Goal: Transaction & Acquisition: Purchase product/service

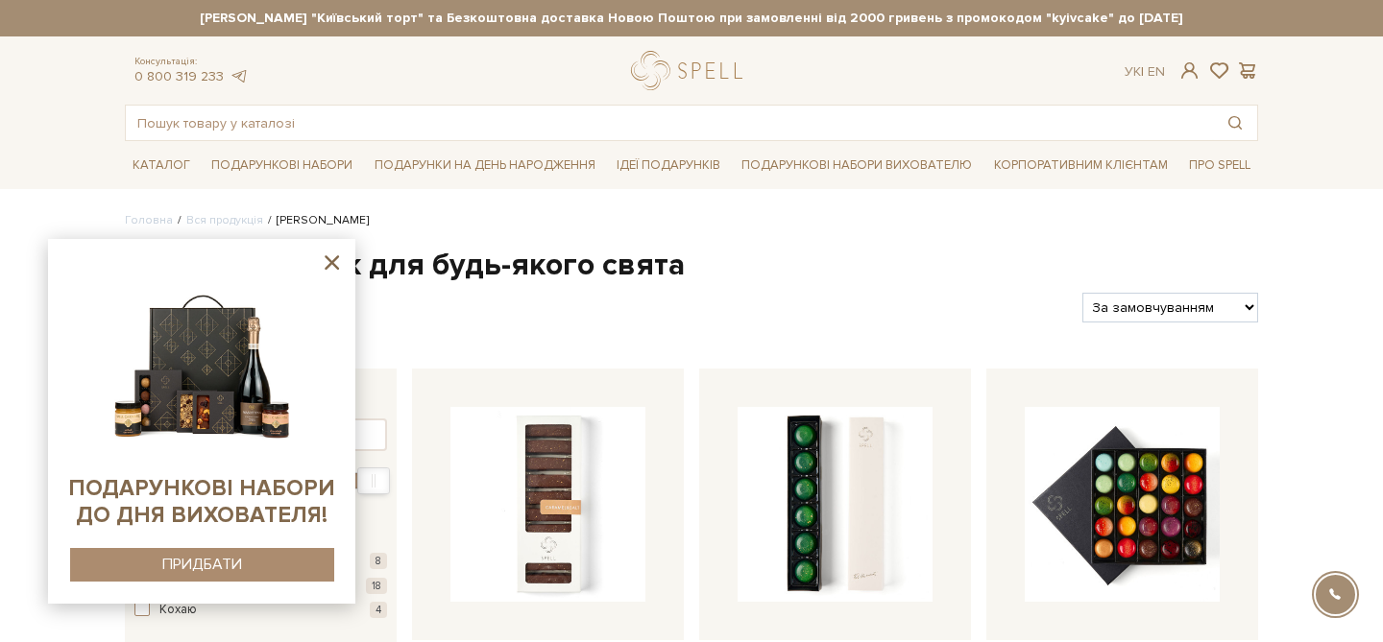
click at [328, 263] on icon at bounding box center [332, 263] width 24 height 24
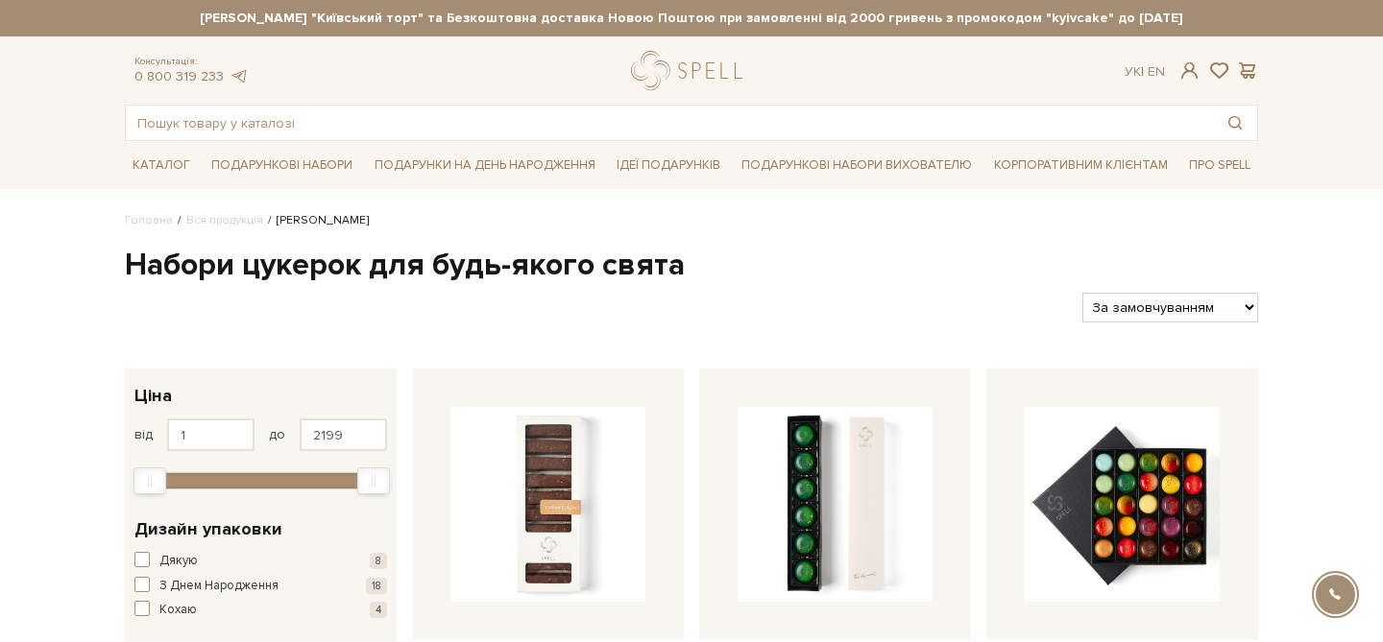
click at [1021, 19] on strong "[PERSON_NAME] "Київський торт" та Безкоштовна доставка Новою Поштою при замовле…" at bounding box center [691, 18] width 1133 height 17
drag, startPoint x: 996, startPoint y: 18, endPoint x: 1033, endPoint y: 16, distance: 37.5
click at [1033, 16] on strong "[PERSON_NAME] "Київський торт" та Безкоштовна доставка Новою Поштою при замовле…" at bounding box center [729, 18] width 1133 height 17
click at [1033, 15] on strong "[PERSON_NAME] "Київський торт" та Безкоштовна доставка Новою Поштою при замовле…" at bounding box center [691, 18] width 1133 height 17
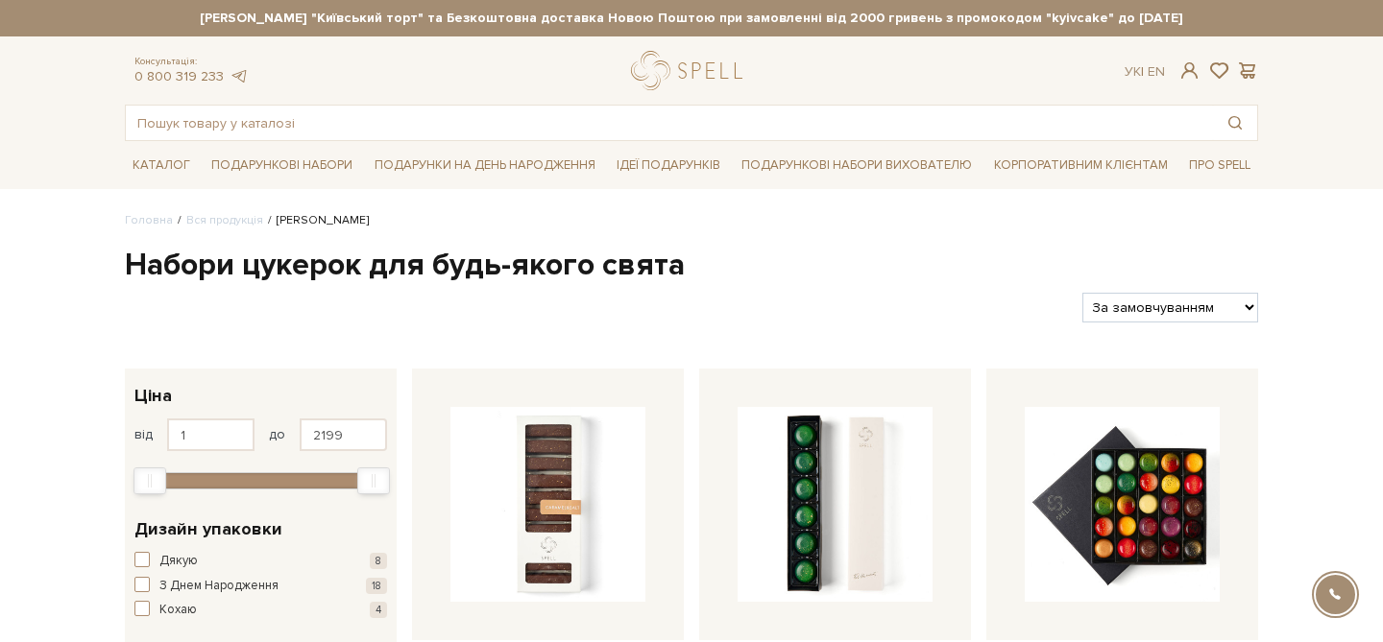
click at [1033, 16] on strong "[PERSON_NAME] "Київський торт" та Безкоштовна доставка Новою Поштою при замовле…" at bounding box center [691, 18] width 1133 height 17
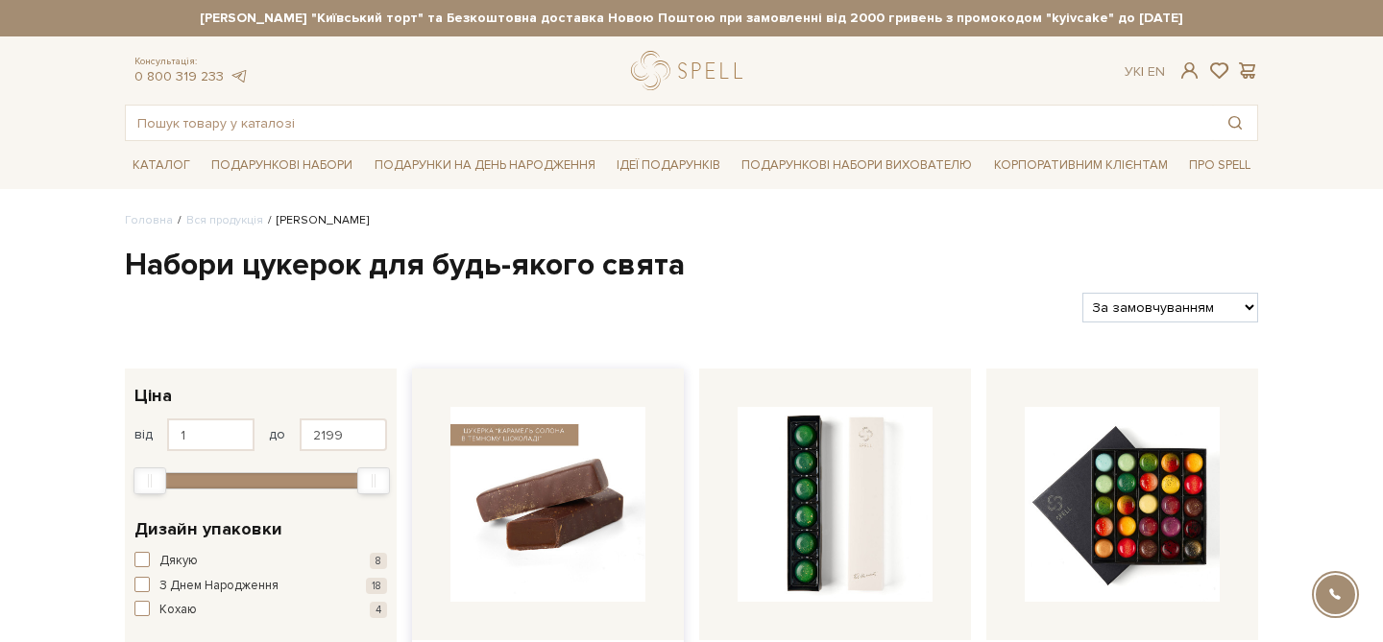
click at [565, 507] on img at bounding box center [547, 504] width 195 height 195
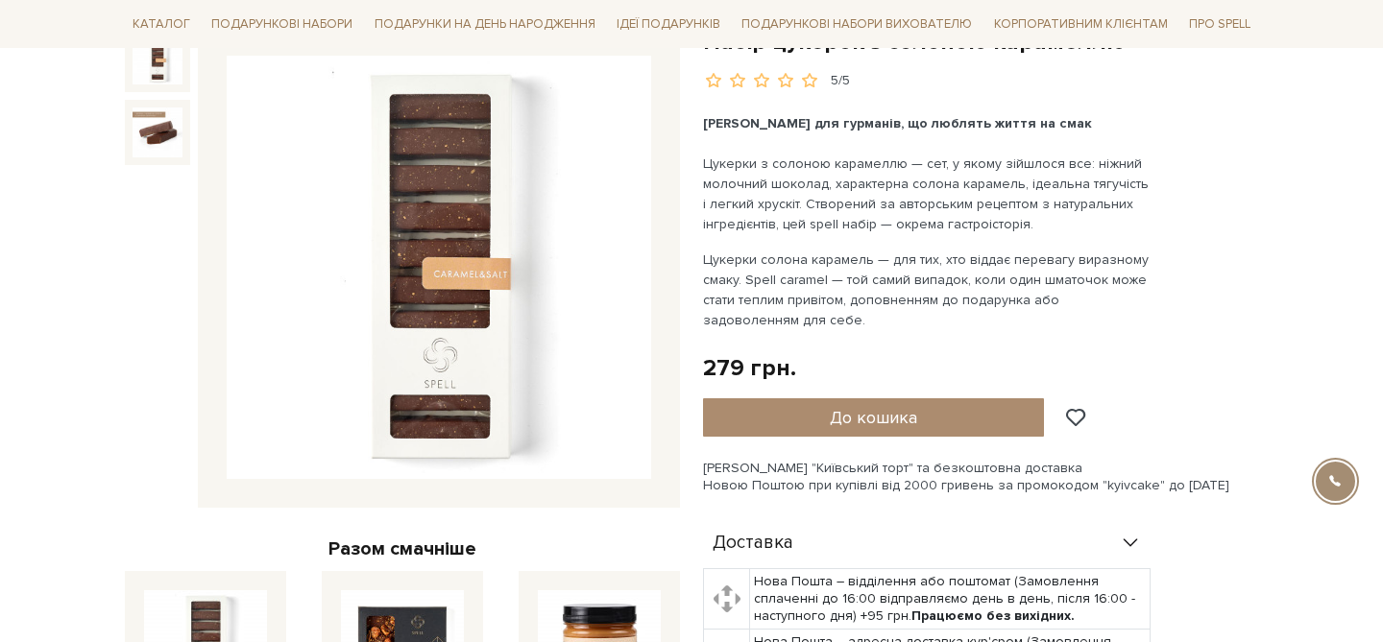
scroll to position [228, 0]
click at [1107, 482] on div "[PERSON_NAME] "Київський торт" та безкоштовна доставка Новою Поштою при купівлі…" at bounding box center [980, 476] width 555 height 35
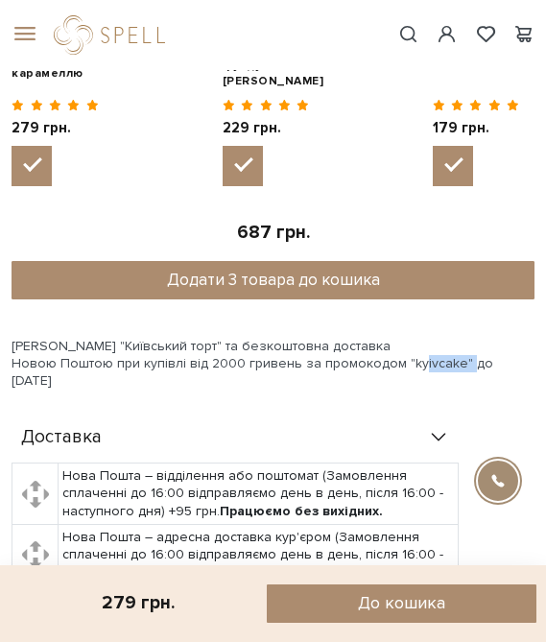
scroll to position [1153, 0]
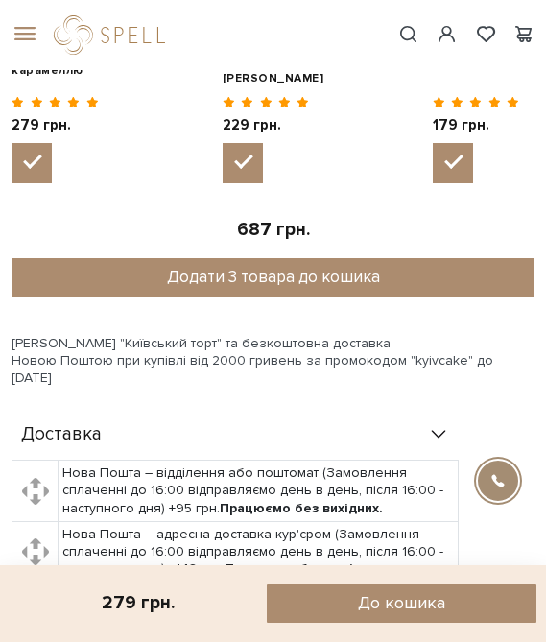
click at [421, 378] on div "[PERSON_NAME] "Київський торт" та безкоштовна доставка Новою Поштою при купівлі…" at bounding box center [273, 361] width 523 height 53
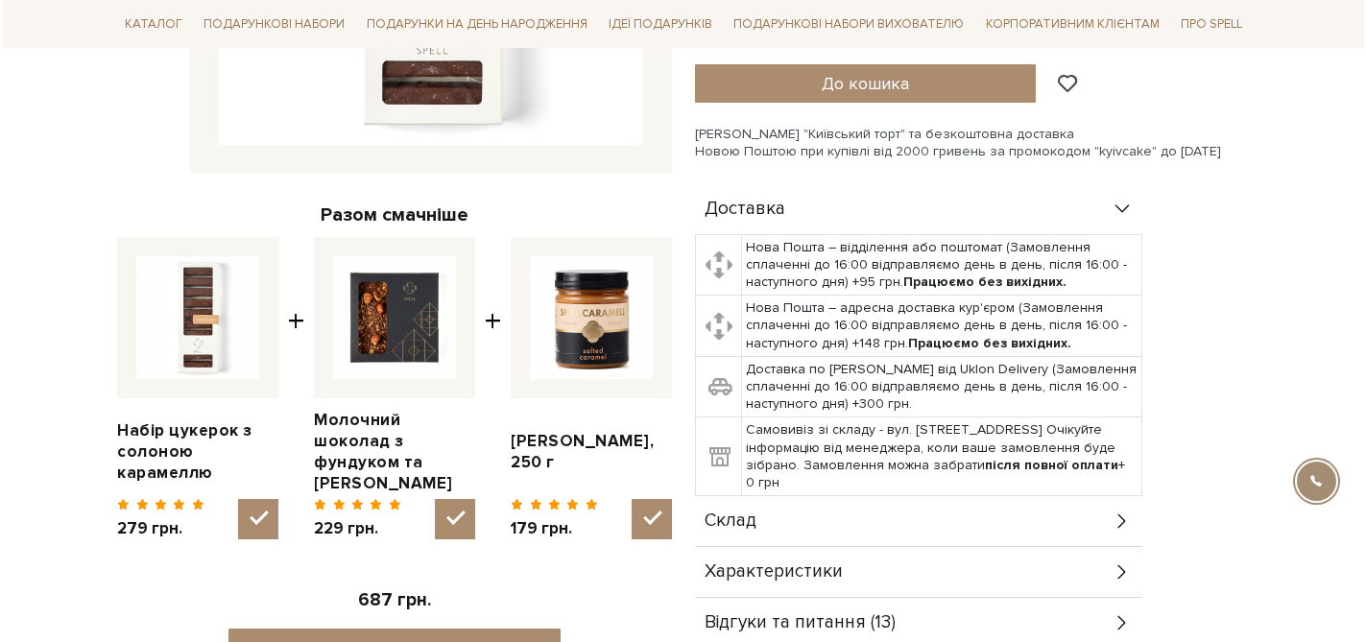
scroll to position [392, 0]
